Goal: Task Accomplishment & Management: Use online tool/utility

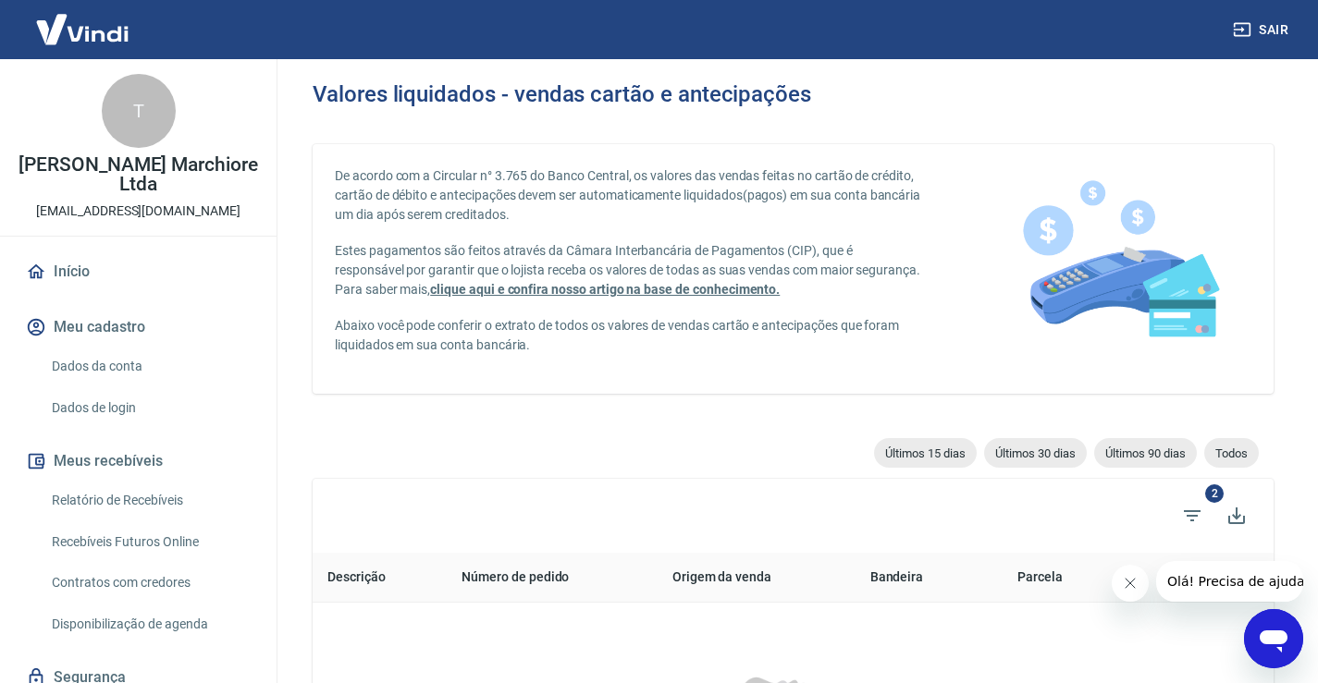
click at [135, 504] on link "Relatório de Recebíveis" at bounding box center [149, 501] width 210 height 38
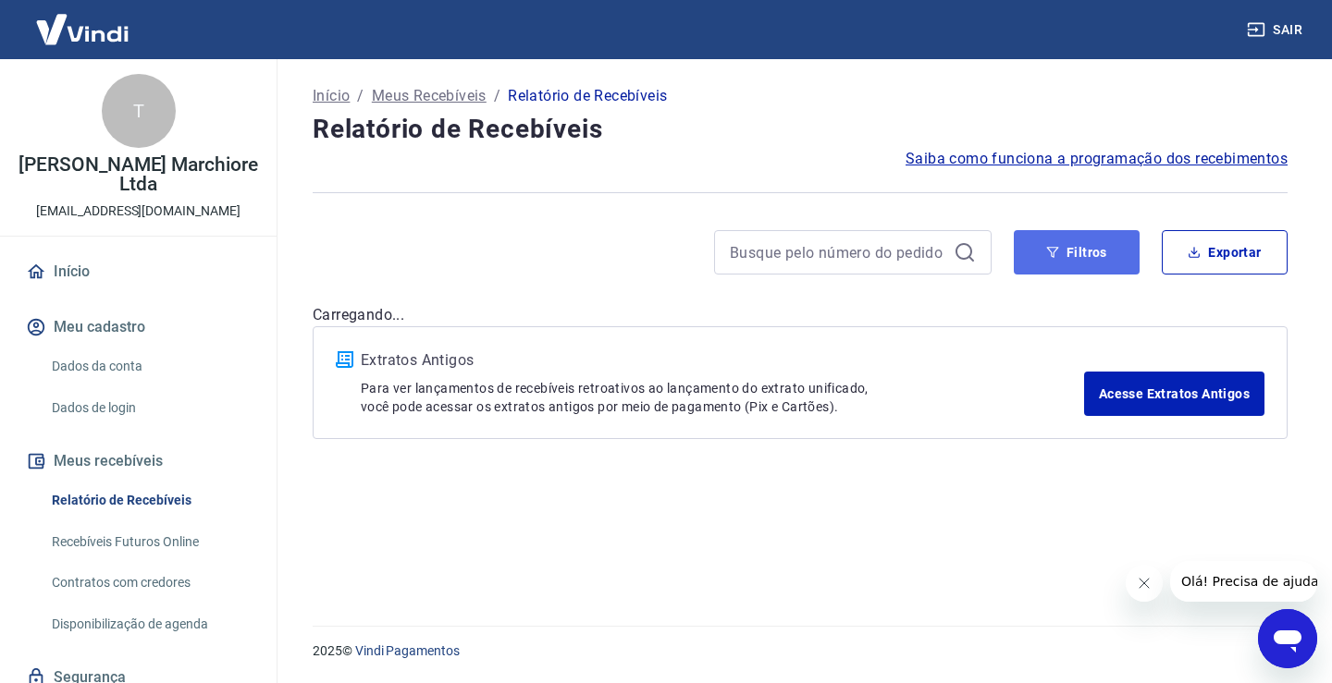
click at [1065, 252] on button "Filtros" at bounding box center [1077, 252] width 126 height 44
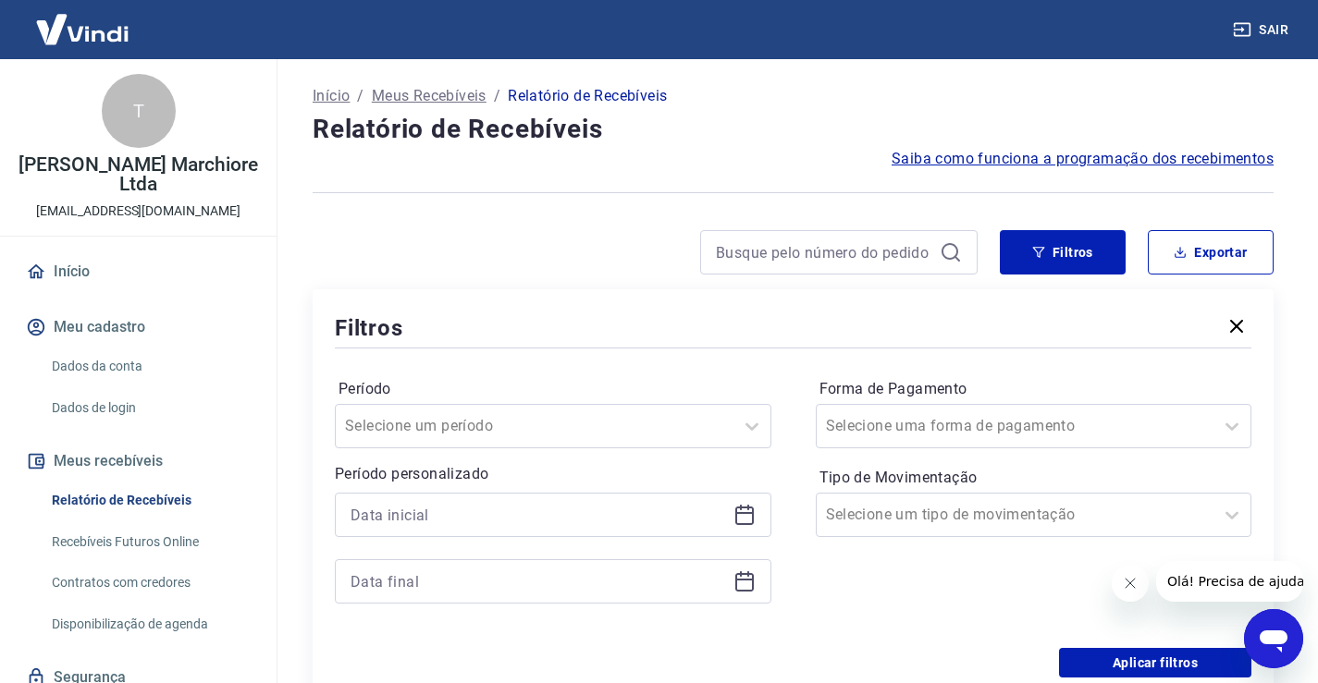
click at [1132, 582] on icon "Fechar mensagem da empresa" at bounding box center [1129, 583] width 15 height 15
click at [519, 520] on input at bounding box center [538, 515] width 375 height 28
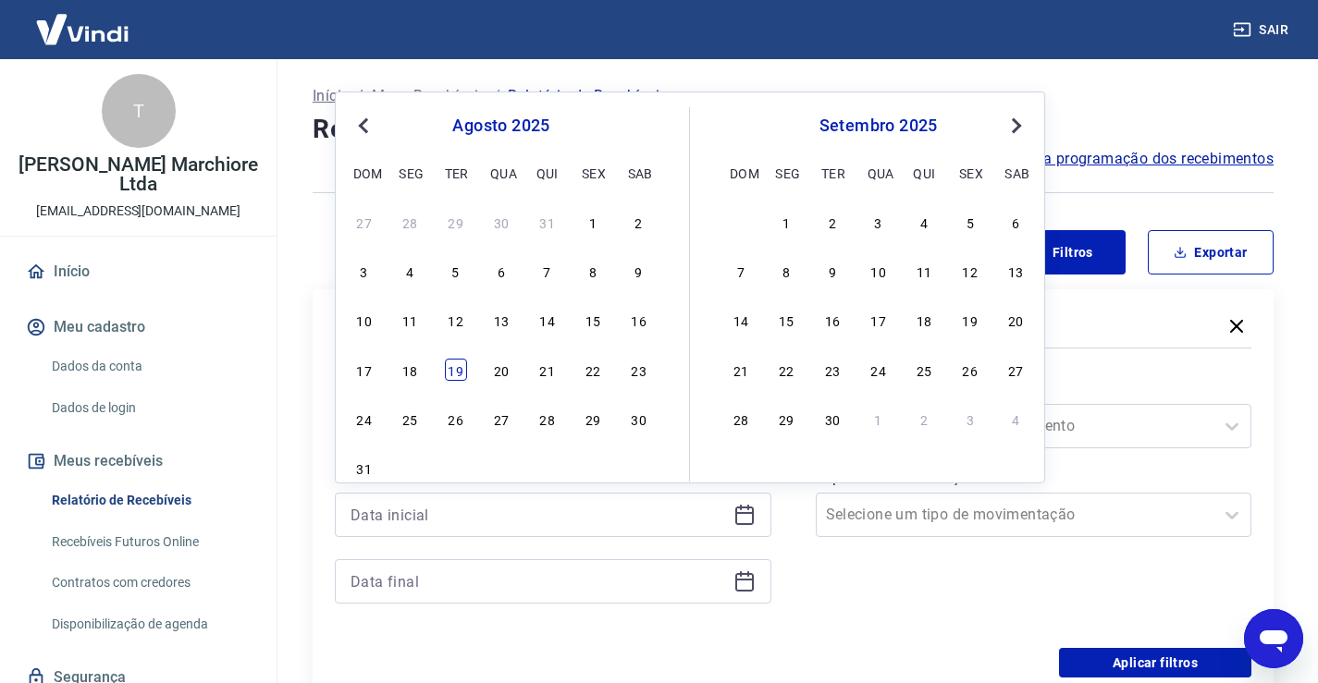
click at [459, 366] on div "19" at bounding box center [456, 370] width 22 height 22
type input "[DATE]"
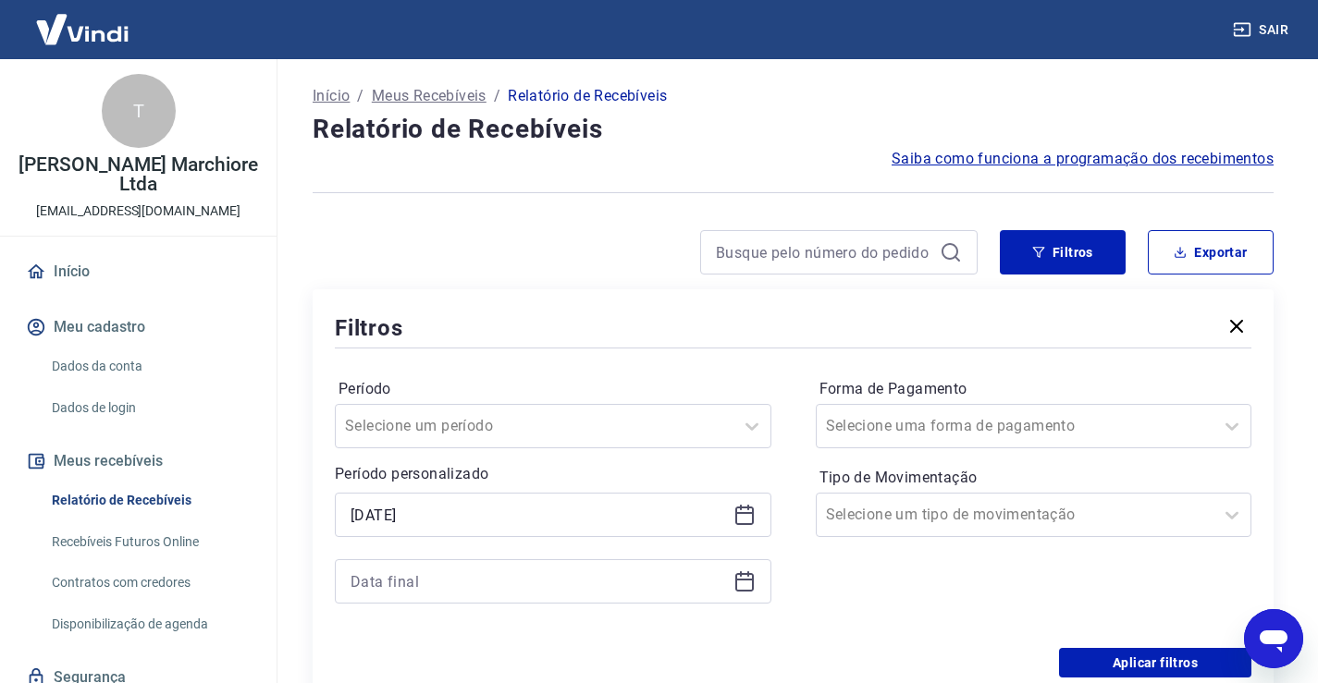
click at [747, 585] on icon at bounding box center [744, 582] width 22 height 22
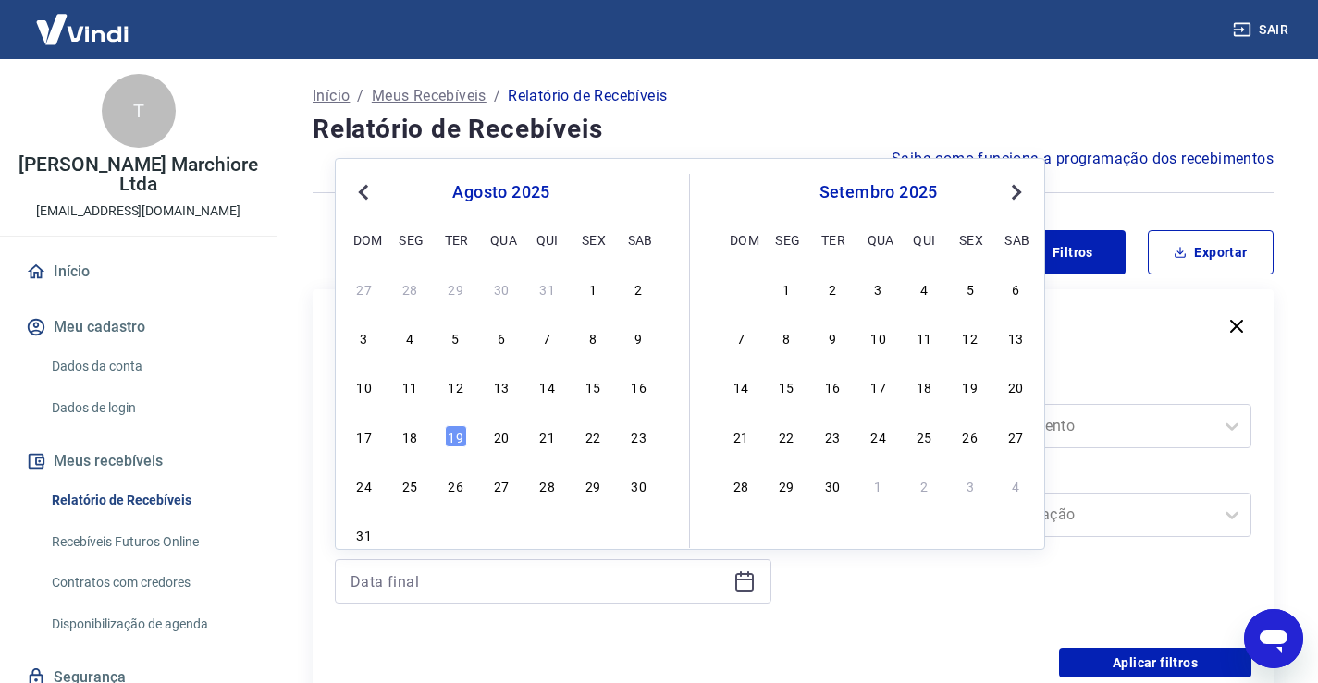
drag, startPoint x: 458, startPoint y: 431, endPoint x: 885, endPoint y: 564, distance: 447.5
click at [458, 430] on div "19" at bounding box center [456, 436] width 22 height 22
type input "[DATE]"
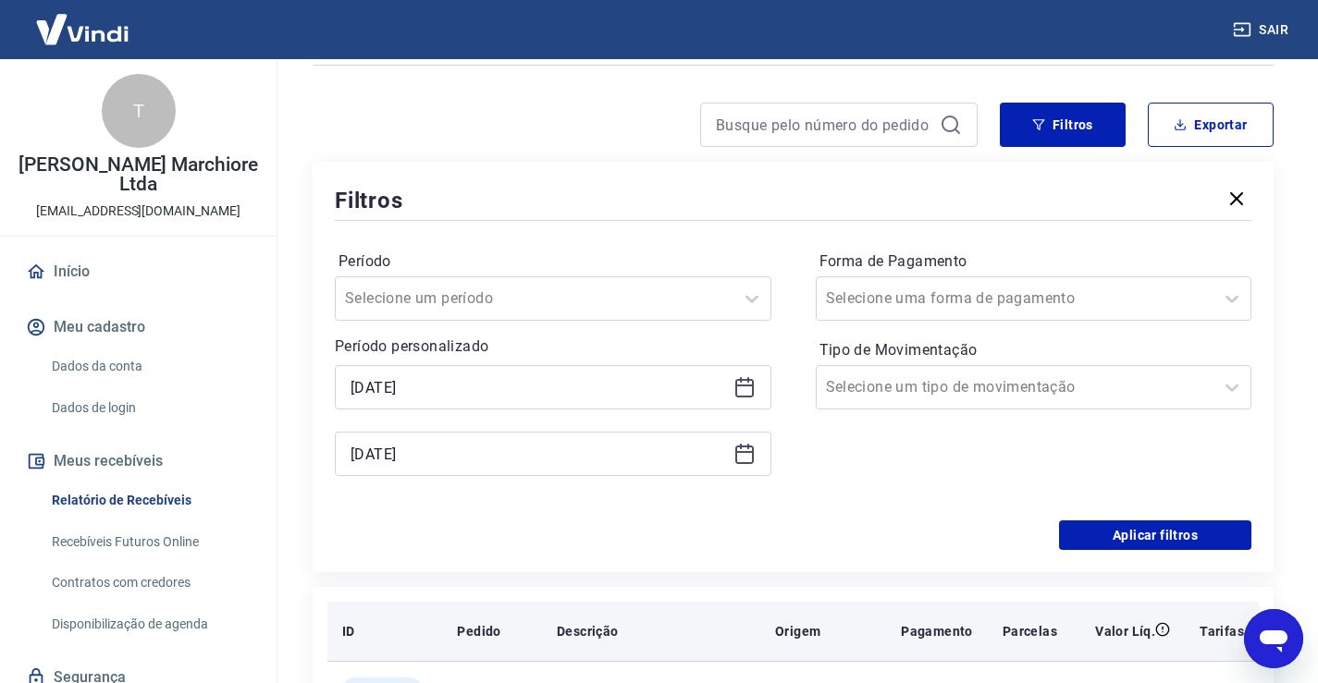
scroll to position [185, 0]
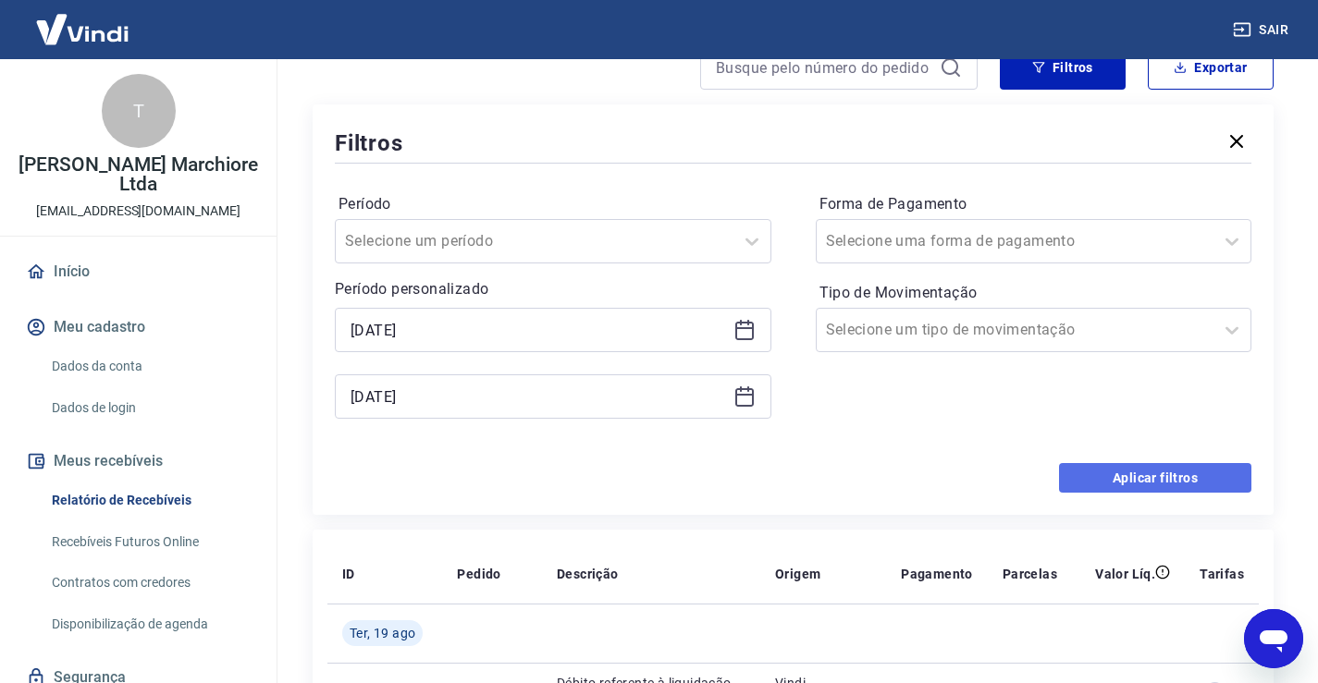
click at [1142, 474] on button "Aplicar filtros" at bounding box center [1155, 478] width 192 height 30
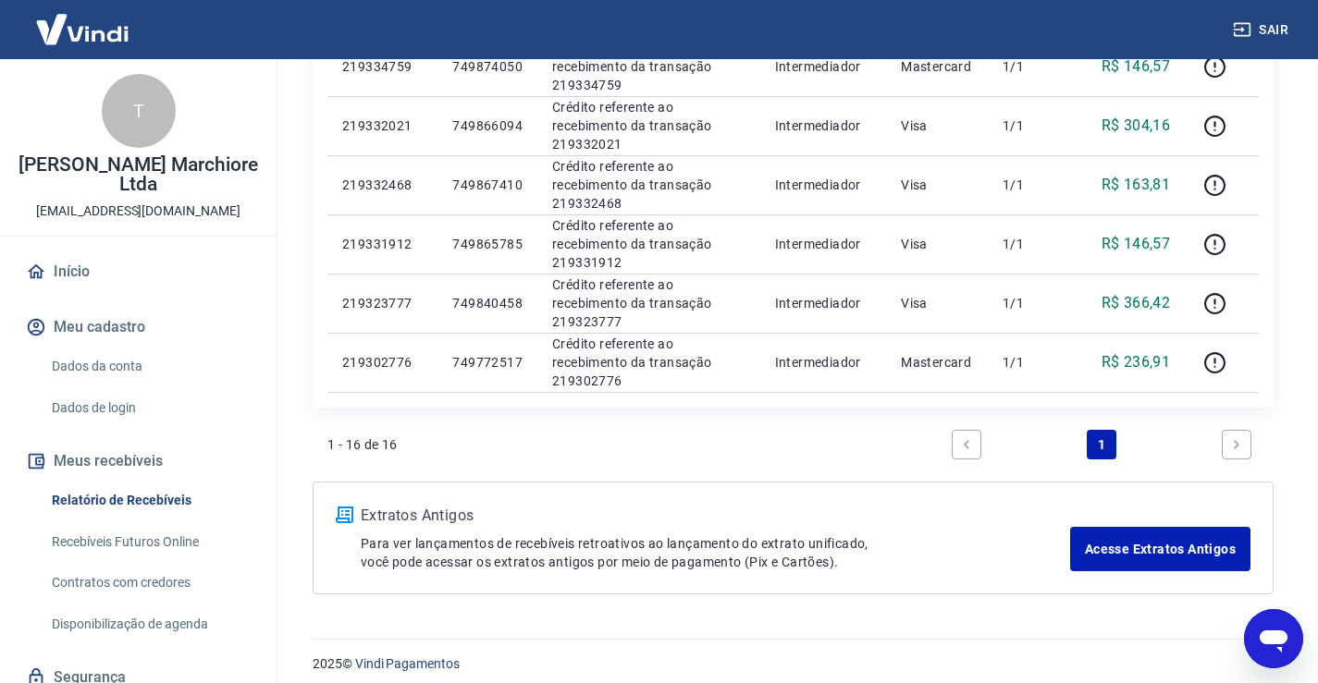
scroll to position [1005, 0]
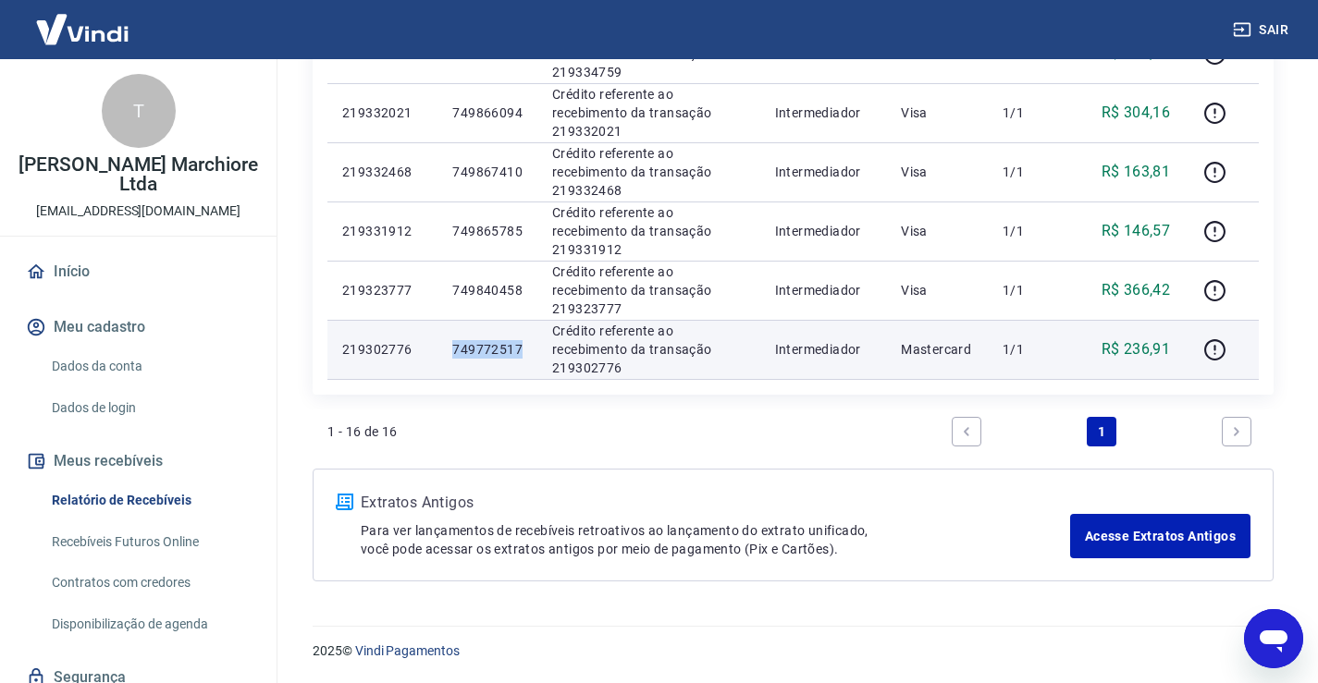
drag, startPoint x: 453, startPoint y: 346, endPoint x: 524, endPoint y: 348, distance: 71.2
click at [524, 348] on td "749772517" at bounding box center [487, 349] width 100 height 59
copy p "749772517"
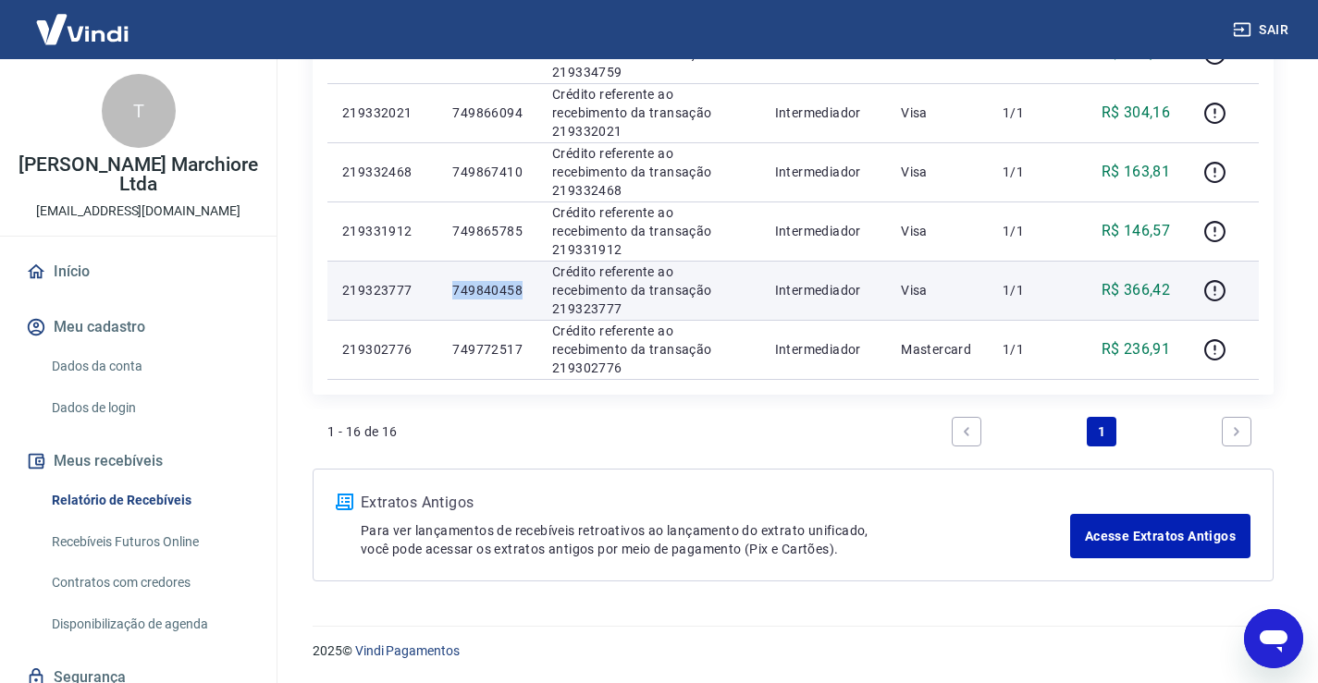
drag, startPoint x: 453, startPoint y: 292, endPoint x: 521, endPoint y: 301, distance: 68.1
click at [521, 301] on td "749840458" at bounding box center [487, 290] width 100 height 59
copy p "749840458"
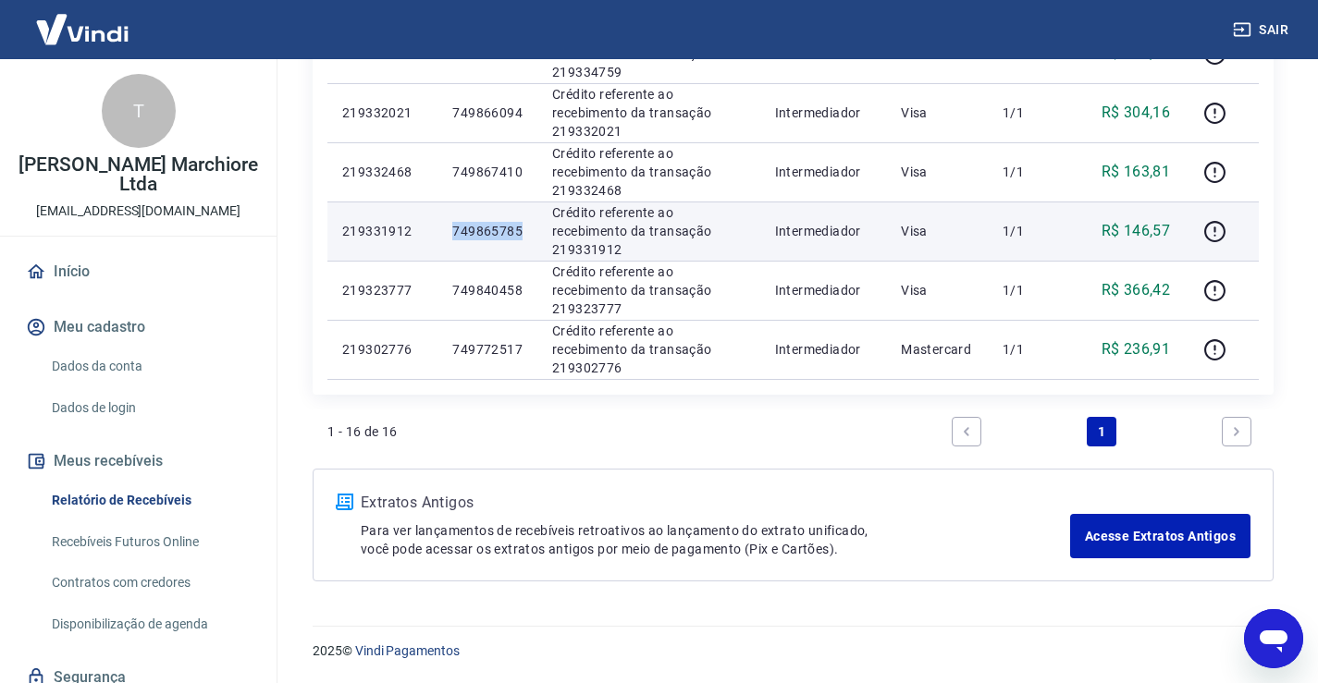
drag, startPoint x: 455, startPoint y: 228, endPoint x: 528, endPoint y: 227, distance: 73.1
click at [528, 227] on td "749865785" at bounding box center [487, 231] width 100 height 59
copy p "749865785"
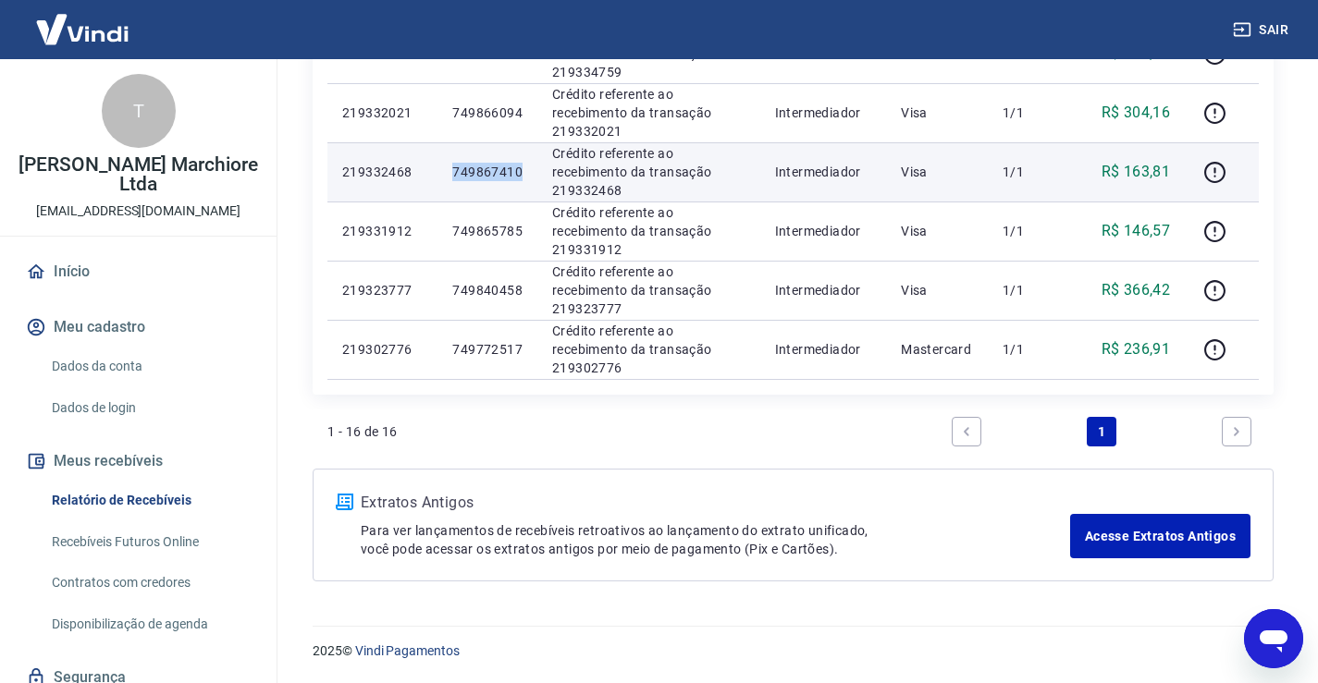
drag, startPoint x: 453, startPoint y: 173, endPoint x: 523, endPoint y: 172, distance: 70.3
click at [523, 172] on td "749867410" at bounding box center [487, 171] width 100 height 59
copy p "749867410"
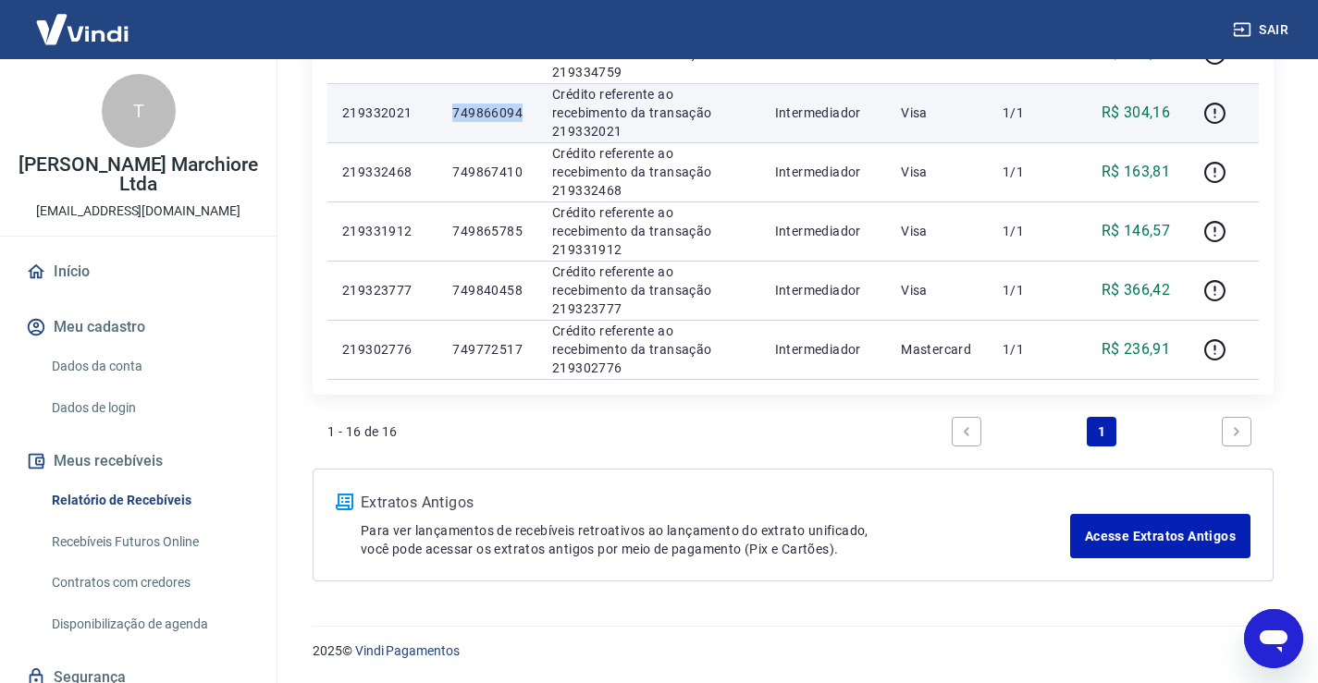
drag, startPoint x: 456, startPoint y: 111, endPoint x: 524, endPoint y: 114, distance: 68.5
click at [524, 114] on td "749866094" at bounding box center [487, 112] width 100 height 59
copy p "749866094"
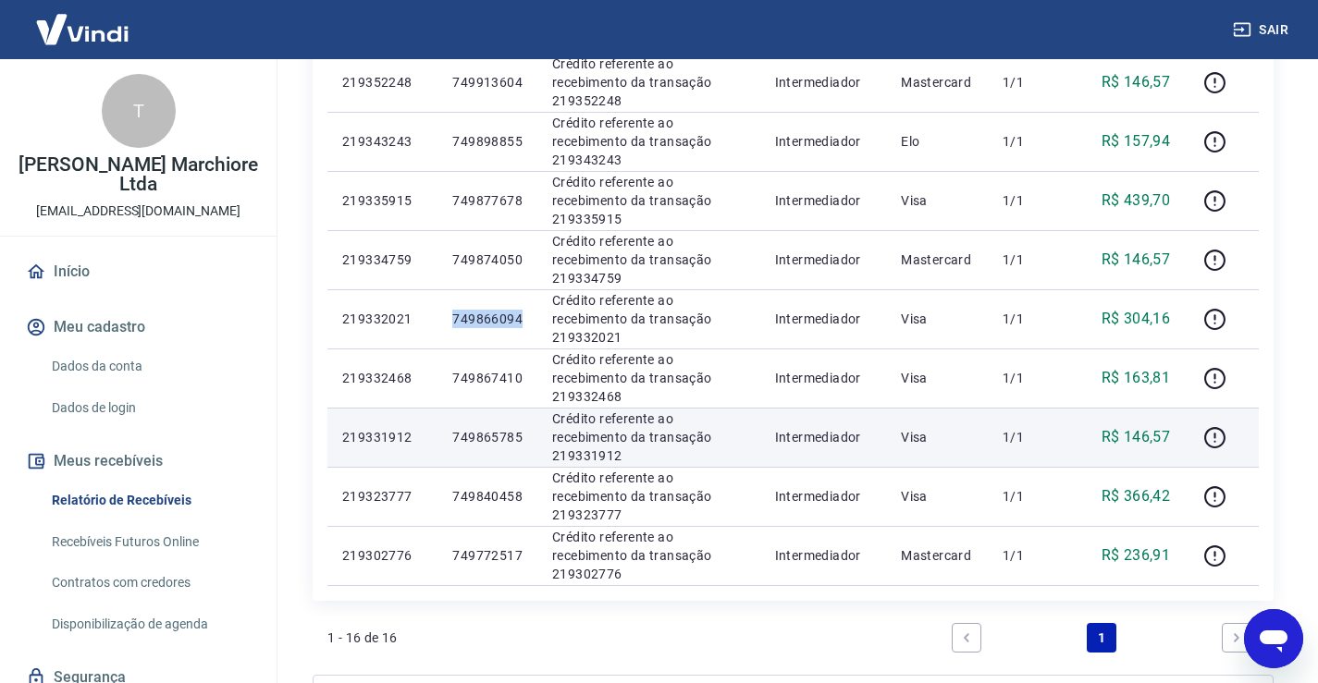
scroll to position [790, 0]
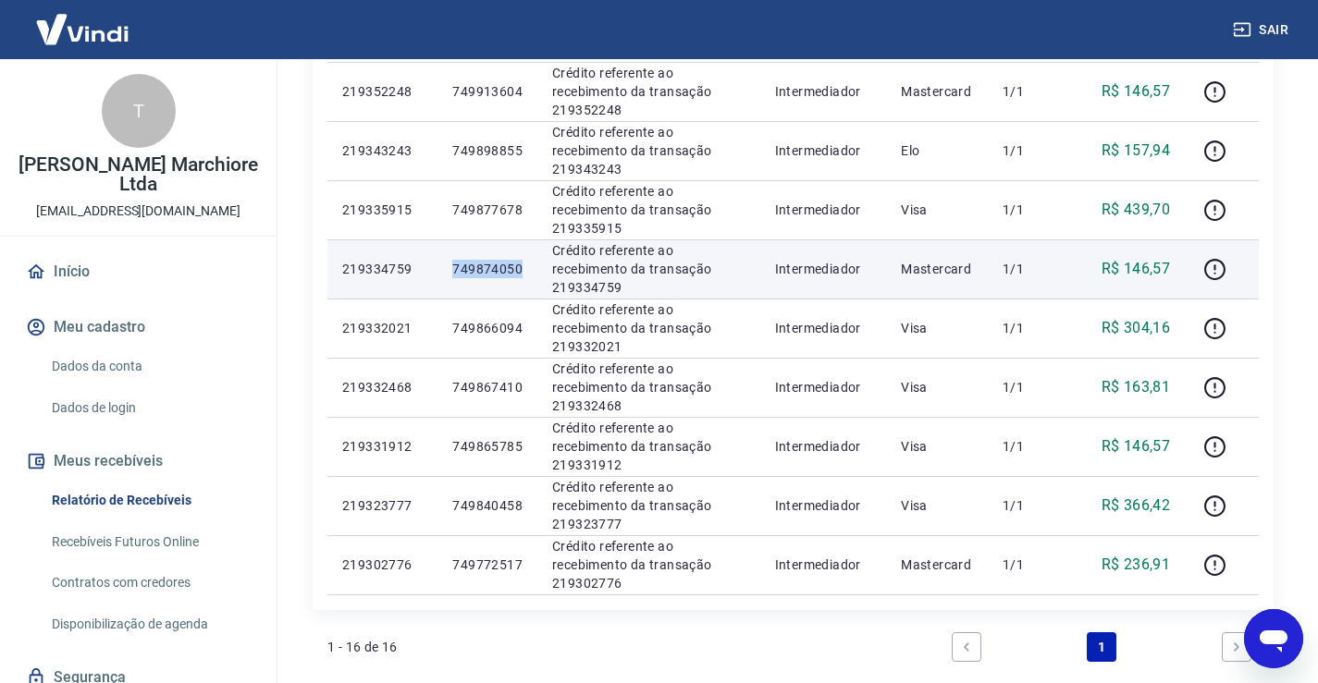
drag, startPoint x: 455, startPoint y: 263, endPoint x: 523, endPoint y: 265, distance: 68.5
click at [523, 265] on td "749874050" at bounding box center [487, 269] width 100 height 59
copy p "749874050"
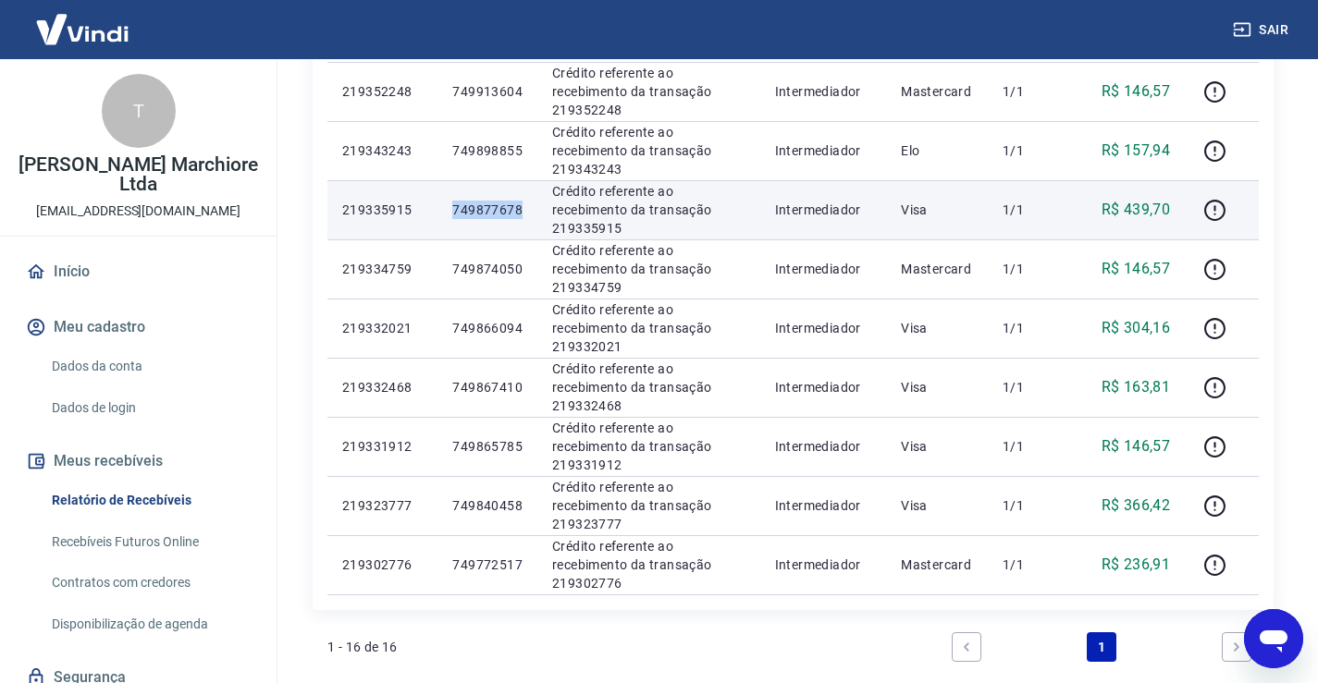
drag, startPoint x: 454, startPoint y: 205, endPoint x: 531, endPoint y: 202, distance: 76.9
click at [531, 202] on td "749877678" at bounding box center [487, 209] width 100 height 59
copy p "749877678"
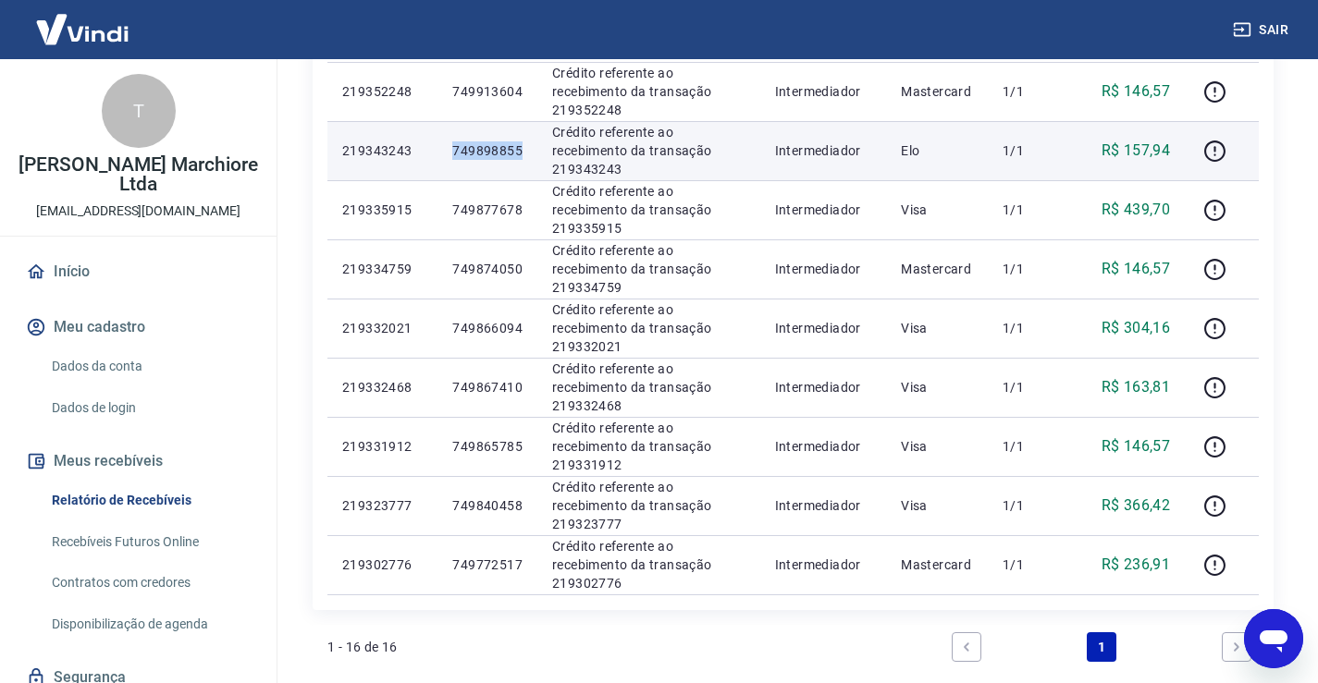
drag, startPoint x: 453, startPoint y: 154, endPoint x: 527, endPoint y: 156, distance: 74.0
click at [527, 156] on td "749898855" at bounding box center [487, 150] width 100 height 59
copy p "749898855"
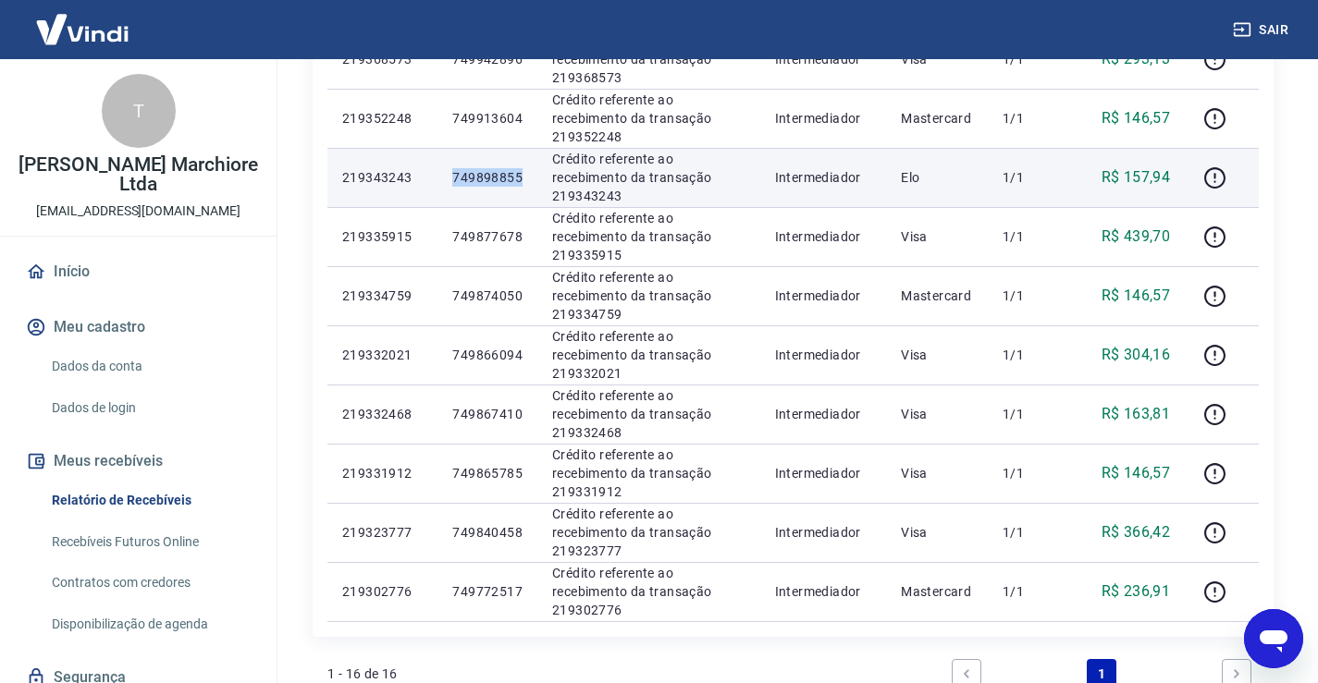
scroll to position [666, 0]
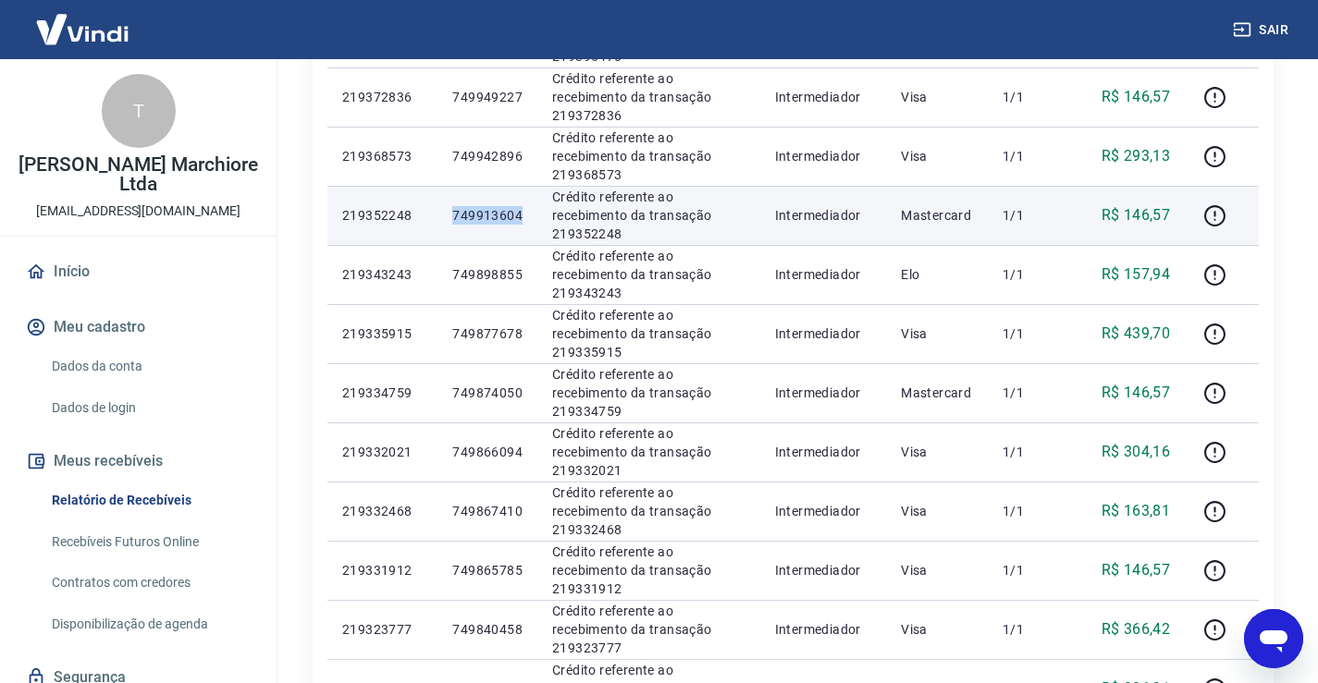
drag, startPoint x: 453, startPoint y: 215, endPoint x: 523, endPoint y: 222, distance: 70.6
click at [523, 222] on td "749913604" at bounding box center [487, 215] width 100 height 59
copy p "749913604"
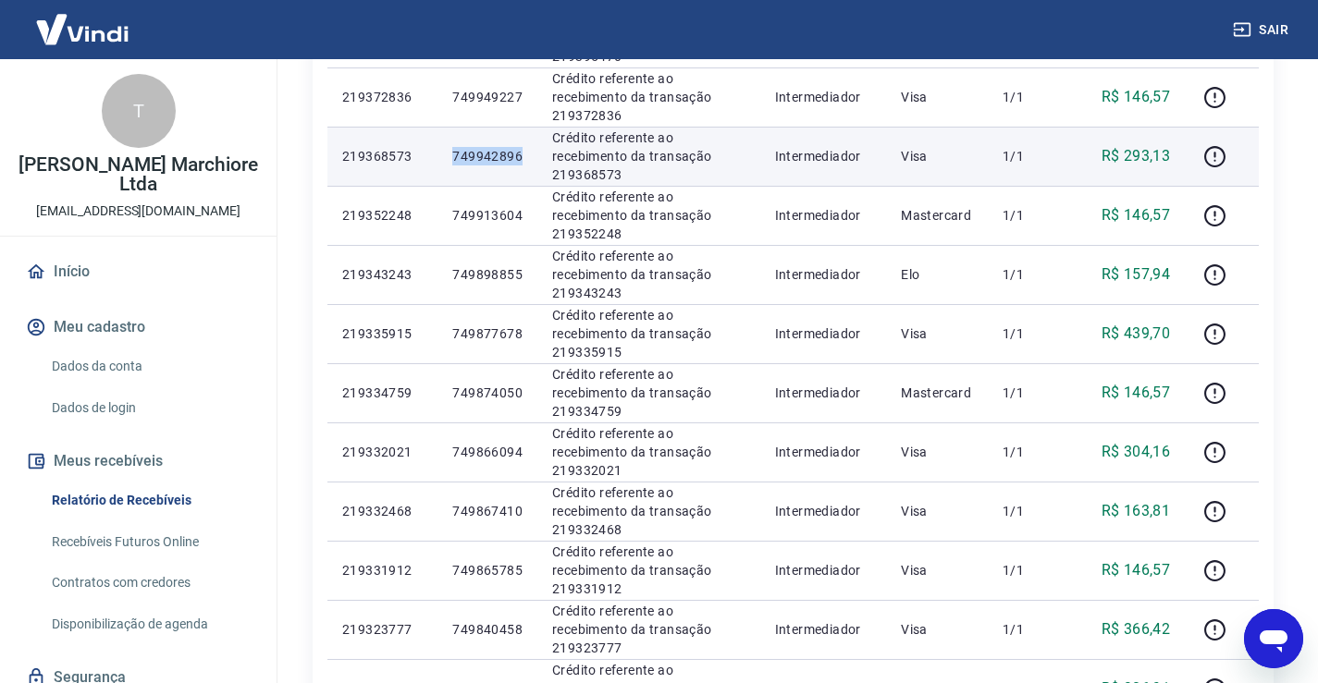
drag, startPoint x: 453, startPoint y: 154, endPoint x: 531, endPoint y: 156, distance: 77.7
click at [531, 156] on td "749942896" at bounding box center [487, 156] width 100 height 59
copy p "749942896"
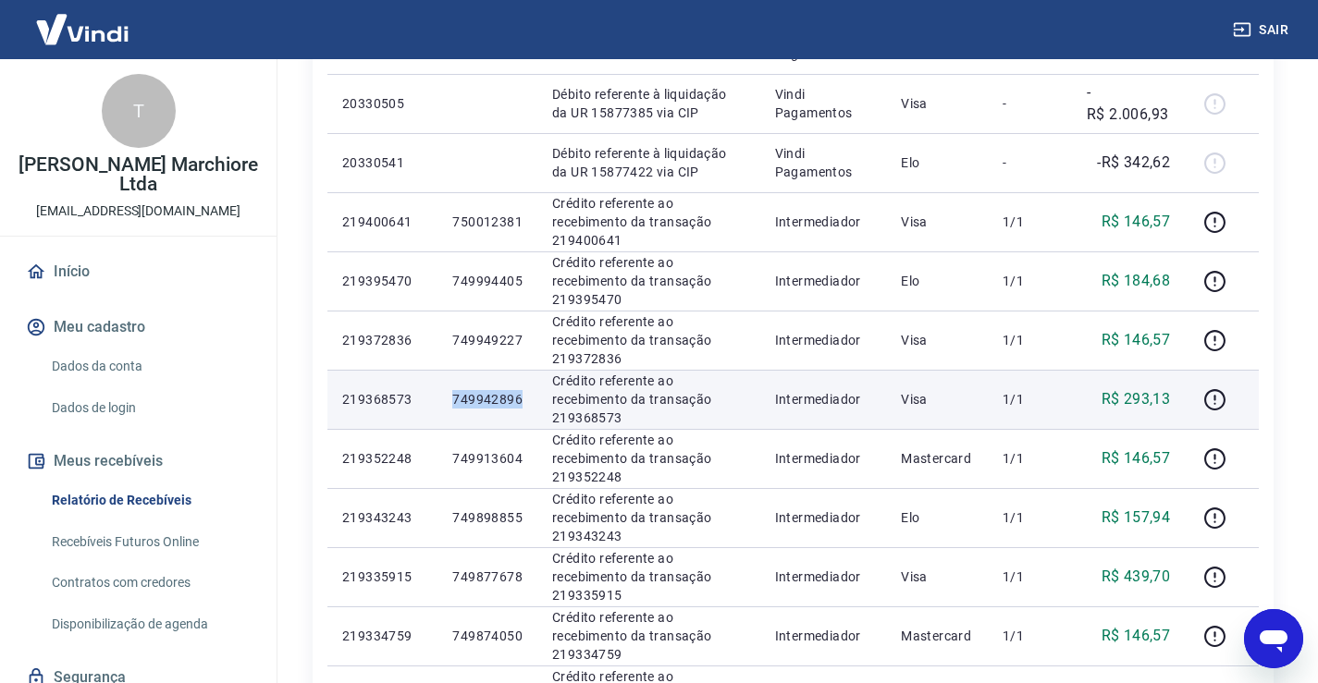
scroll to position [420, 0]
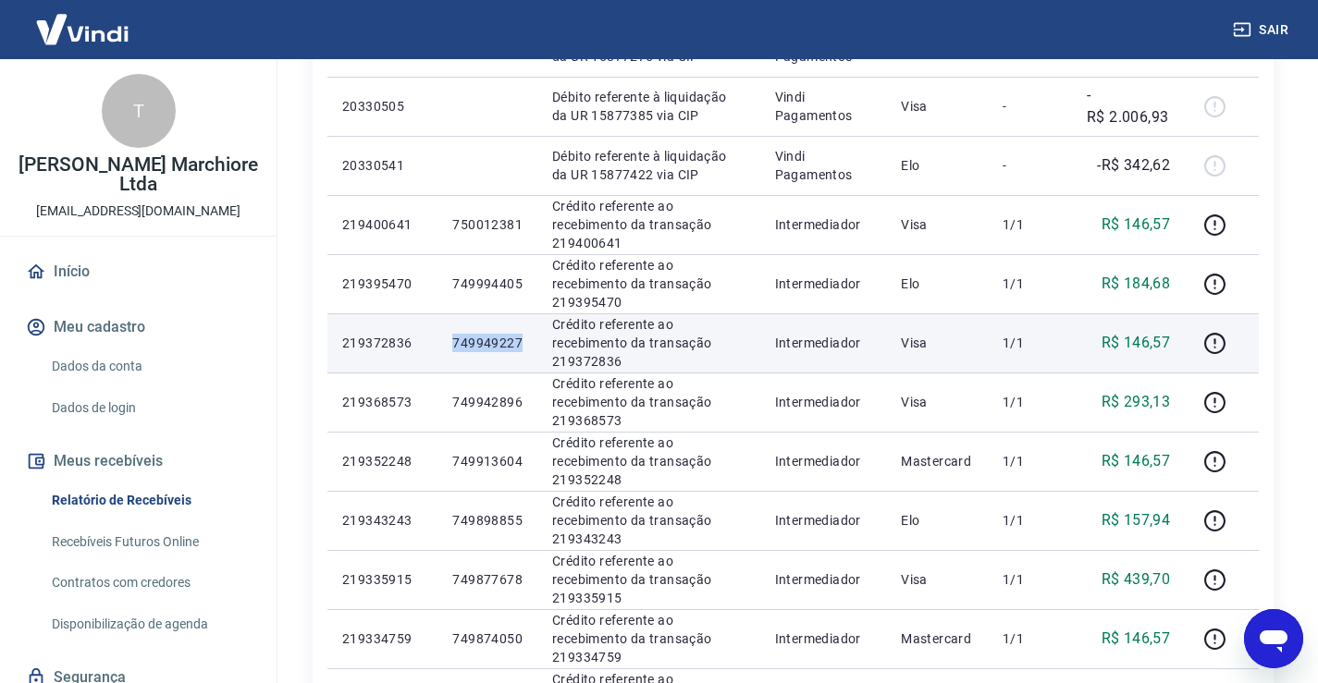
drag, startPoint x: 453, startPoint y: 346, endPoint x: 528, endPoint y: 344, distance: 74.9
click at [528, 344] on td "749949227" at bounding box center [487, 343] width 100 height 59
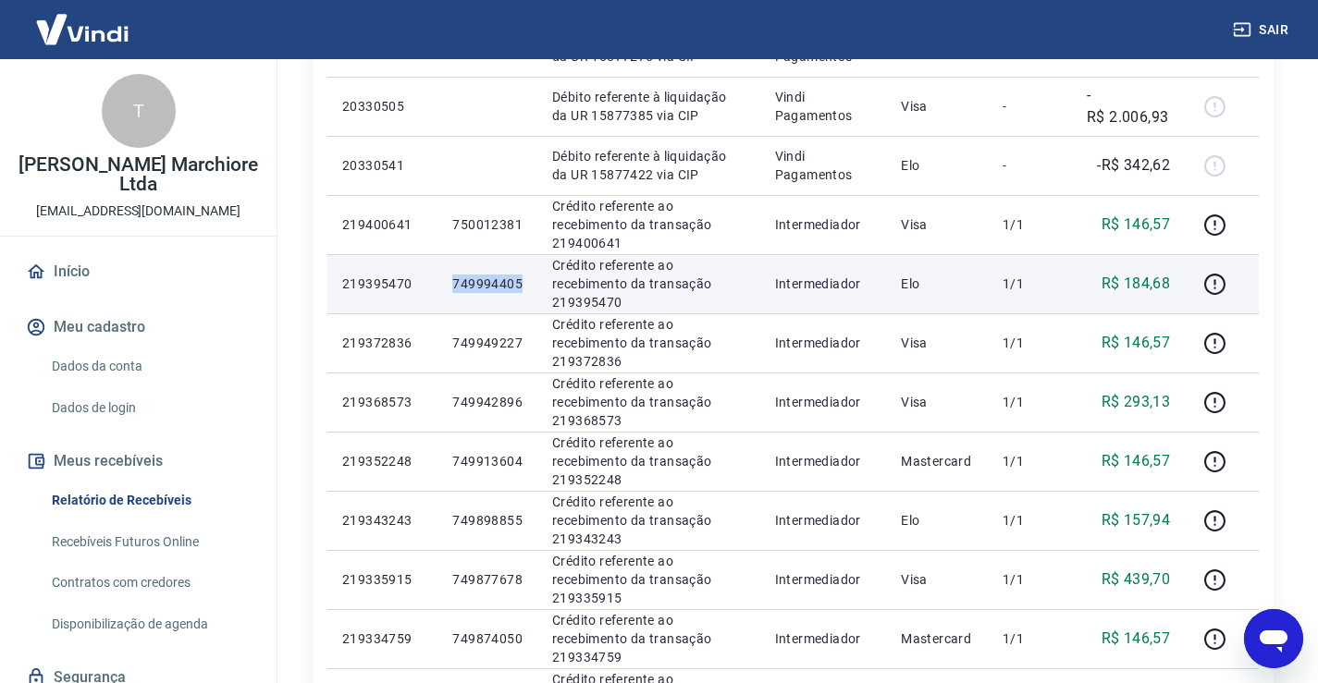
drag, startPoint x: 454, startPoint y: 284, endPoint x: 525, endPoint y: 294, distance: 71.9
click at [525, 294] on td "749994405" at bounding box center [487, 283] width 100 height 59
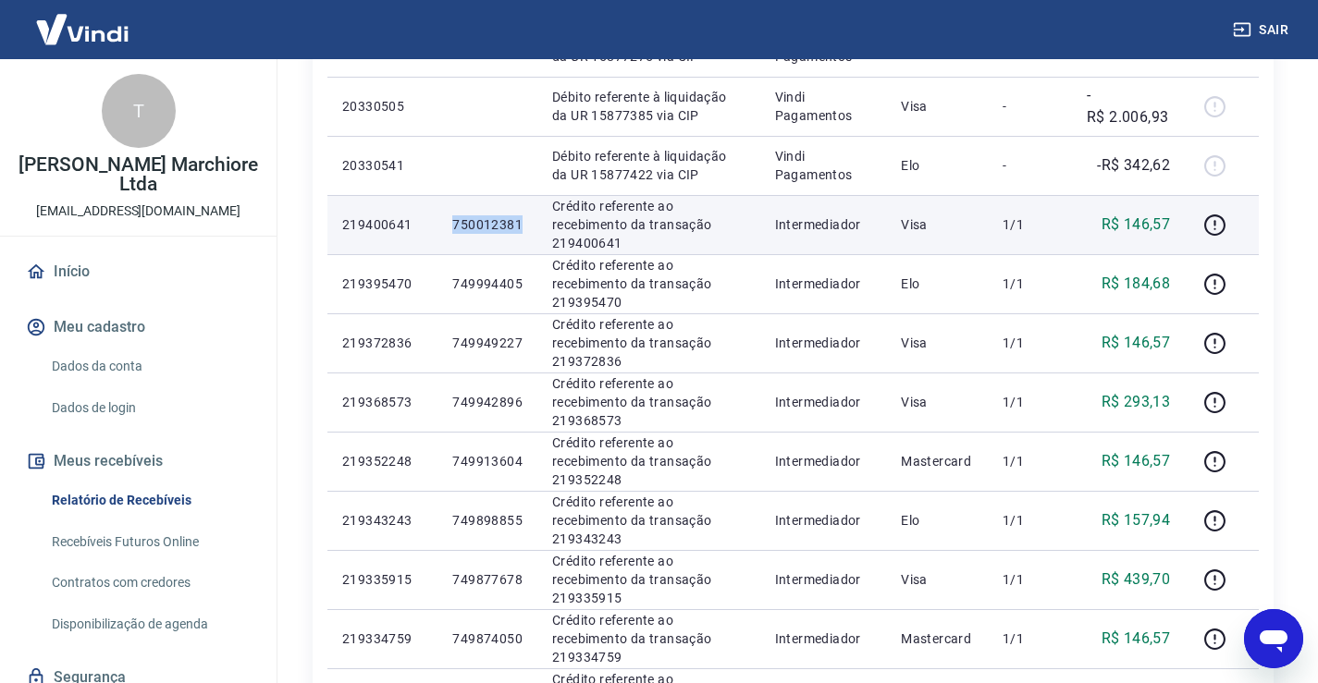
drag, startPoint x: 455, startPoint y: 221, endPoint x: 524, endPoint y: 249, distance: 74.7
click at [524, 249] on td "750012381" at bounding box center [487, 224] width 100 height 59
